Goal: Transaction & Acquisition: Purchase product/service

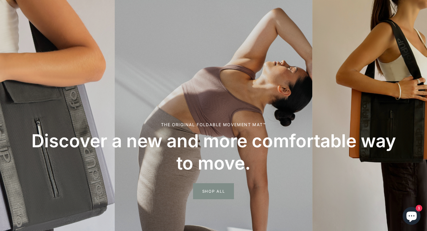
scroll to position [135, 0]
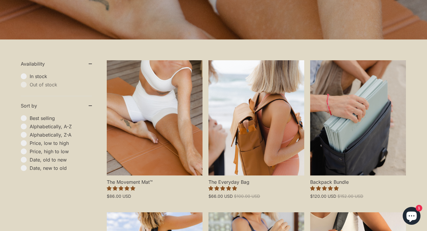
scroll to position [113, 0]
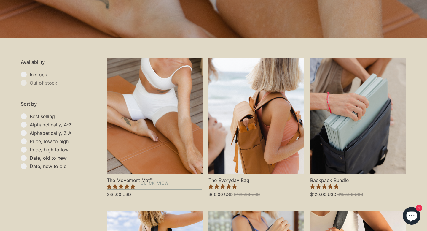
click at [180, 133] on link "The Movement Mat™" at bounding box center [155, 115] width 96 height 115
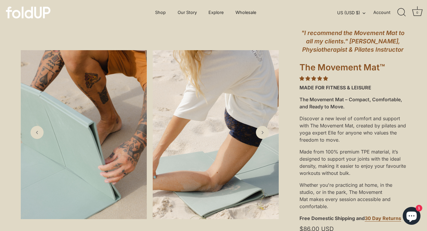
scroll to position [42, 0]
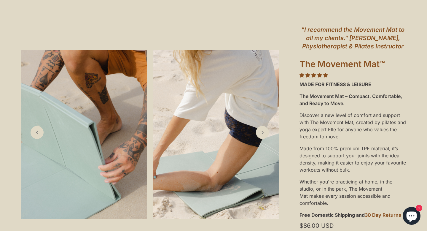
click at [102, 171] on img at bounding box center [84, 134] width 126 height 169
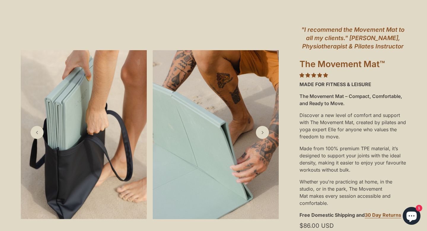
click at [105, 157] on img at bounding box center [84, 134] width 126 height 169
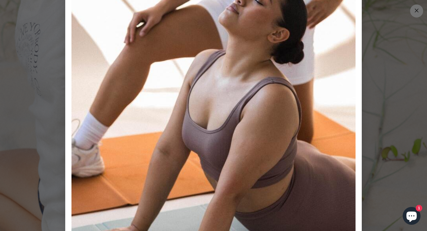
scroll to position [36, 0]
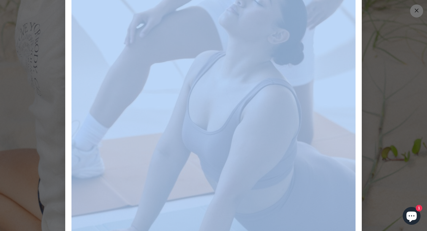
click at [374, 67] on div "Close dialog Sign up for exclusive offers, VIP launches and more! Be the first …" at bounding box center [213, 115] width 427 height 231
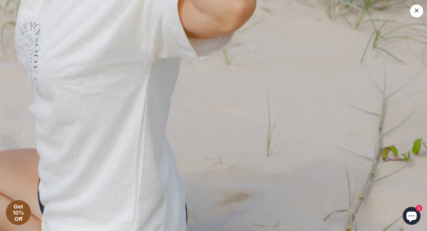
click at [420, 12] on link "×" at bounding box center [416, 10] width 13 height 13
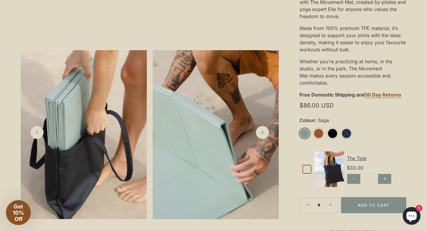
scroll to position [163, 0]
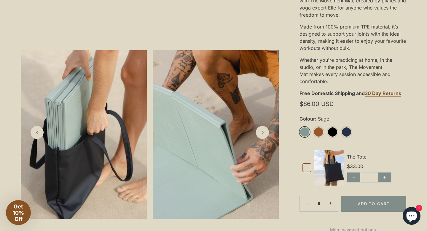
click at [88, 150] on img at bounding box center [84, 134] width 126 height 169
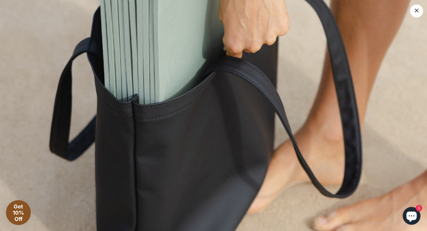
scroll to position [4762, 0]
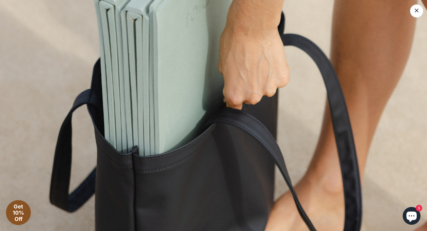
click at [419, 13] on link "×" at bounding box center [416, 10] width 13 height 13
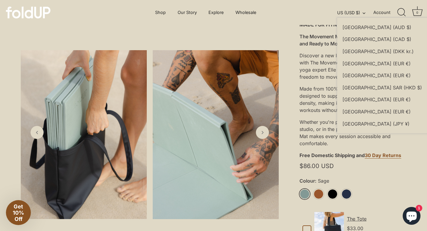
scroll to position [0, 0]
